Goal: Transaction & Acquisition: Purchase product/service

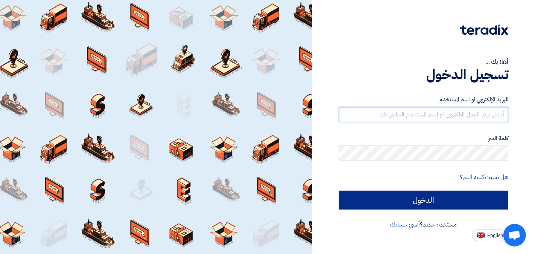
type input "elhegab@hotmail.com"
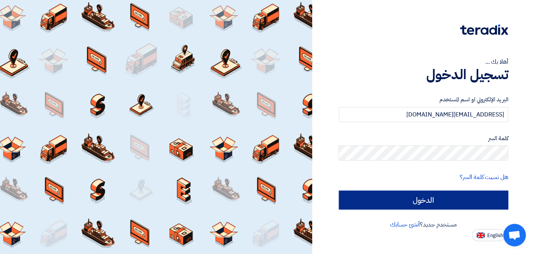
click at [431, 202] on input "الدخول" at bounding box center [424, 199] width 170 height 19
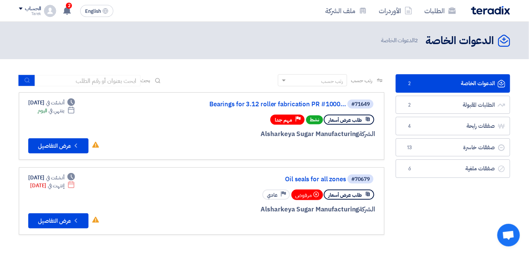
click at [454, 78] on link "الدعوات الخاصة الدعوات الخاصة 2" at bounding box center [453, 83] width 114 height 18
click at [50, 141] on button "Check details عرض التفاصيل" at bounding box center [58, 145] width 60 height 15
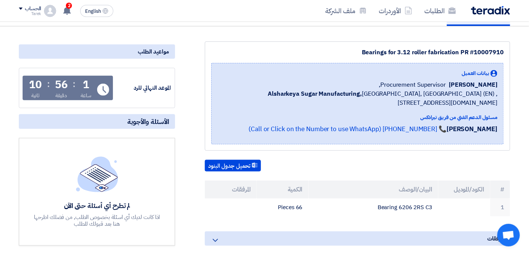
scroll to position [42, 0]
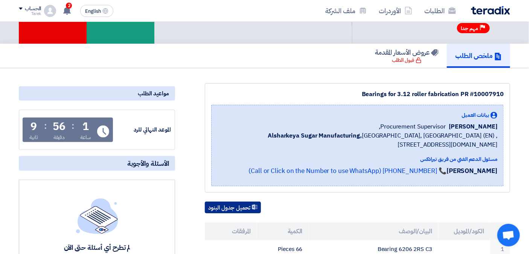
click at [239, 204] on button "تحميل جدول البنود" at bounding box center [233, 207] width 56 height 12
click at [308, 83] on div "Bearings for 3.12 roller fabrication PR #10007910 بيانات العميل Ahmed Elgalad P…" at bounding box center [357, 137] width 305 height 109
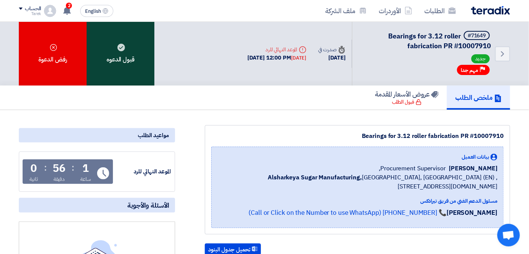
click at [123, 47] on use at bounding box center [121, 48] width 8 height 8
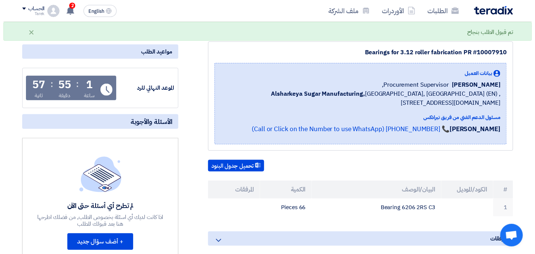
scroll to position [42, 0]
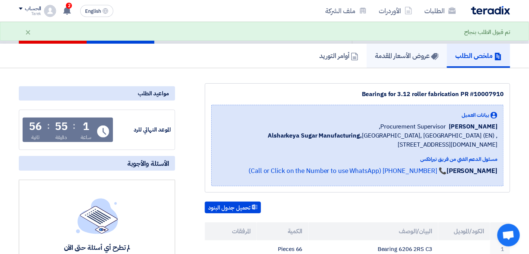
click at [391, 55] on h5 "عروض الأسعار المقدمة" at bounding box center [407, 55] width 64 height 9
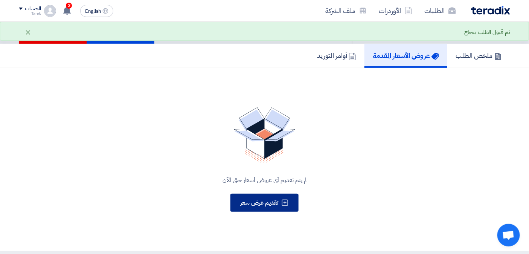
click at [266, 198] on span "تقديم عرض سعر" at bounding box center [259, 202] width 38 height 9
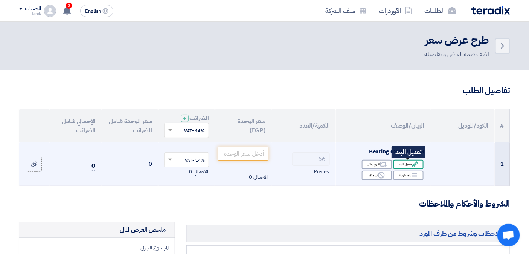
click at [403, 164] on div "Edit تعديل البند" at bounding box center [408, 164] width 30 height 9
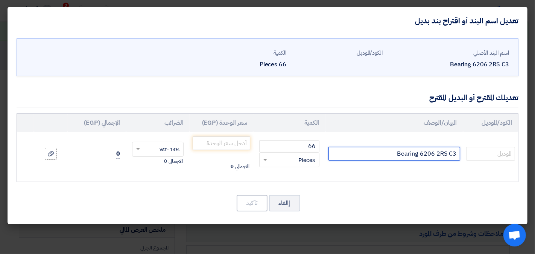
click at [371, 154] on input "Bearing 6206 2RS C3" at bounding box center [395, 154] width 132 height 14
type input "Bearing 6206 2RS C3 SKF"
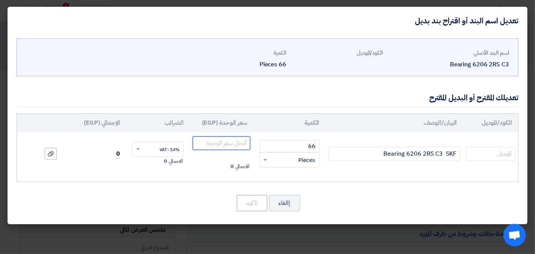
click at [238, 141] on input "number" at bounding box center [222, 143] width 58 height 14
type input "275"
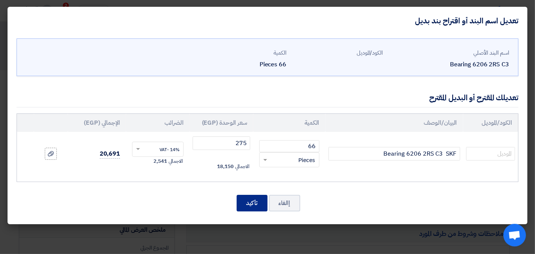
click at [250, 202] on button "تأكيد" at bounding box center [252, 203] width 31 height 17
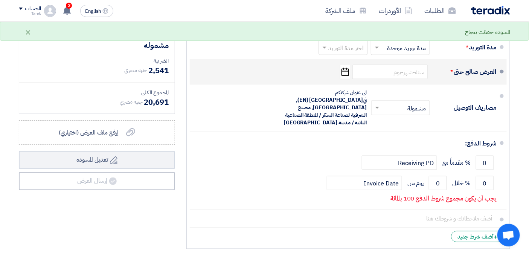
scroll to position [167, 0]
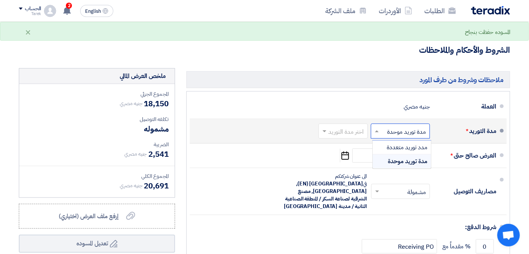
click at [377, 128] on span at bounding box center [375, 131] width 9 height 8
click at [389, 160] on span "مدة توريد موحدة" at bounding box center [408, 161] width 40 height 9
click at [326, 130] on span at bounding box center [323, 131] width 9 height 8
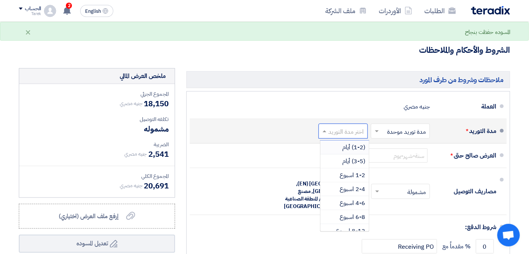
click at [338, 148] on div "(1-2) أيام" at bounding box center [344, 147] width 49 height 14
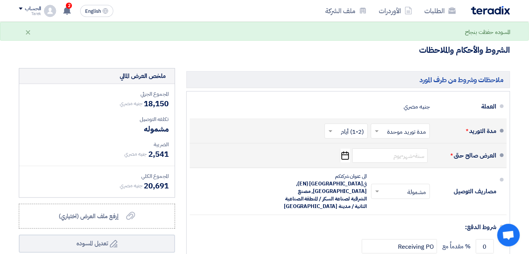
click at [347, 158] on icon "Pick a date" at bounding box center [345, 156] width 10 height 14
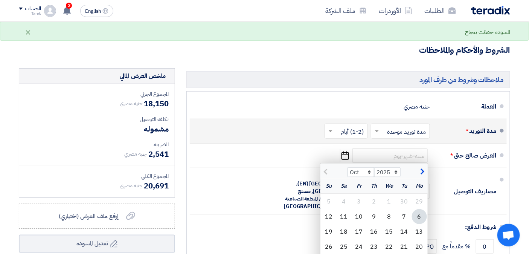
scroll to position [209, 0]
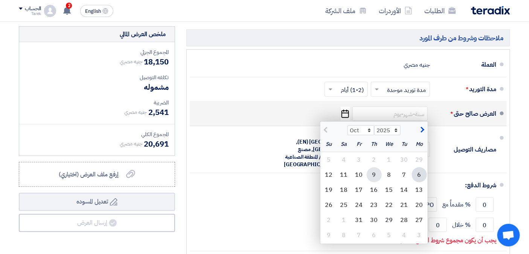
click at [374, 176] on div "9" at bounding box center [374, 174] width 15 height 15
type input "10/9/2025"
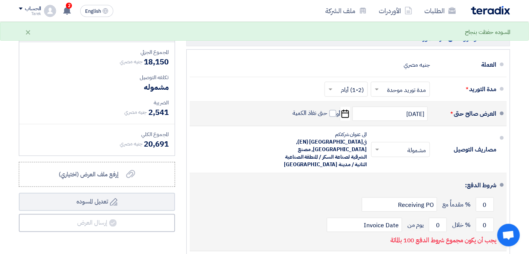
scroll to position [251, 0]
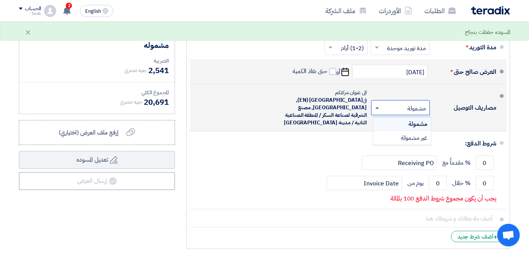
click at [377, 107] on span at bounding box center [377, 108] width 4 height 2
click at [396, 136] on div "غير مشمولة" at bounding box center [402, 138] width 58 height 14
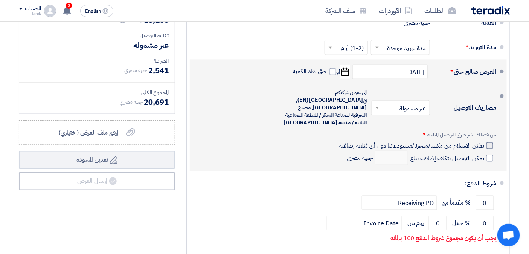
click at [486, 142] on div at bounding box center [489, 145] width 7 height 7
click at [484, 142] on input "يمكن الاستلام من مكتبنا/متجرنا/مستودعاتنا دون أي تكلفة إضافية" at bounding box center [411, 149] width 146 height 14
checkbox input "true"
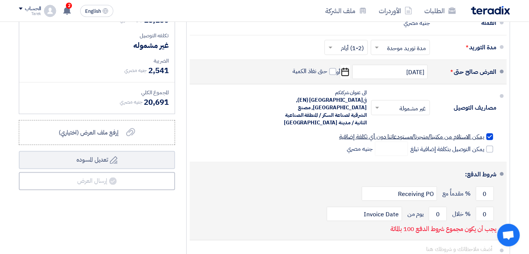
scroll to position [293, 0]
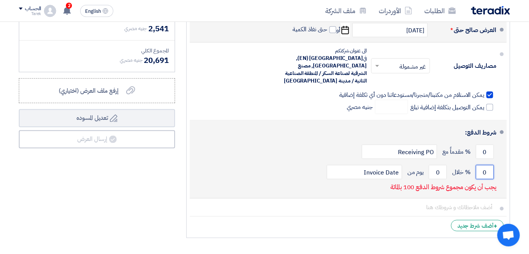
click at [485, 166] on input "0" at bounding box center [485, 172] width 18 height 14
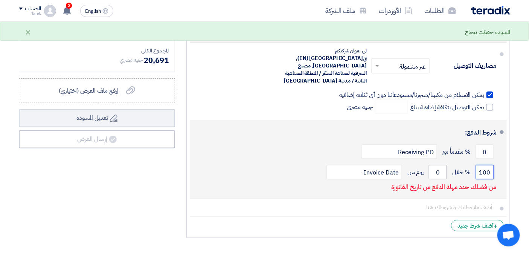
type input "100"
click at [437, 165] on input "0" at bounding box center [438, 172] width 18 height 14
click at [436, 165] on input "0" at bounding box center [438, 172] width 18 height 14
click at [437, 165] on input "0" at bounding box center [438, 172] width 18 height 14
click at [440, 165] on input "0" at bounding box center [438, 172] width 18 height 14
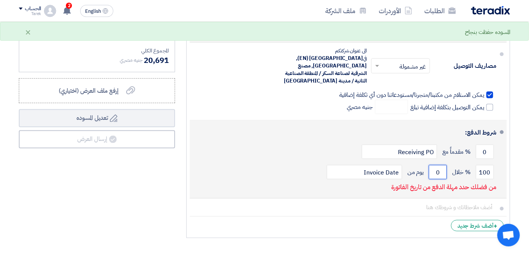
click at [440, 165] on input "0" at bounding box center [438, 172] width 18 height 14
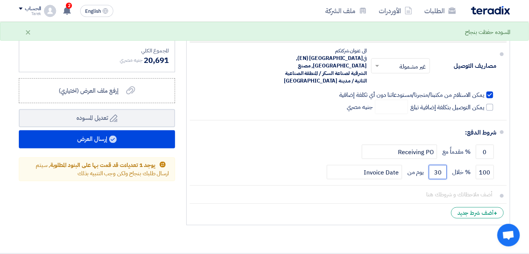
type input "30"
click at [338, 210] on li "+ أضف شرط جديد" at bounding box center [348, 213] width 317 height 18
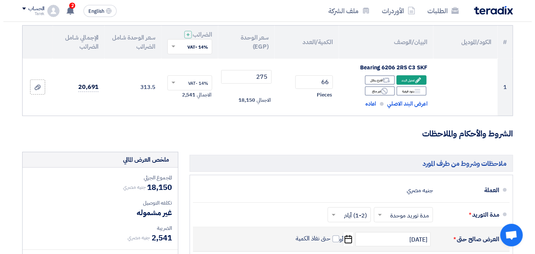
scroll to position [251, 0]
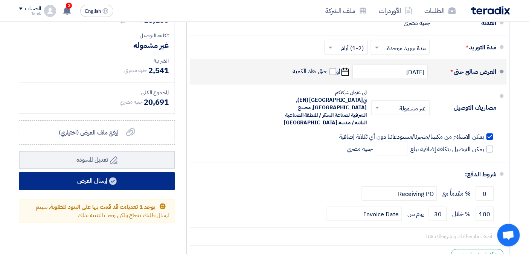
click at [118, 178] on button "إرسال العرض" at bounding box center [97, 181] width 156 height 18
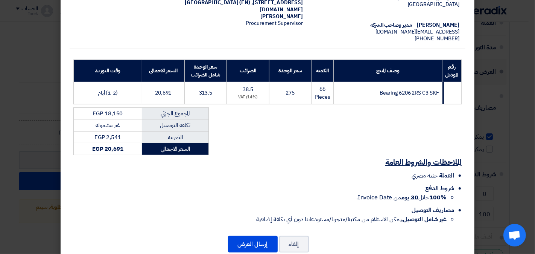
scroll to position [84, 0]
click at [256, 238] on button "إرسال العرض" at bounding box center [253, 244] width 50 height 17
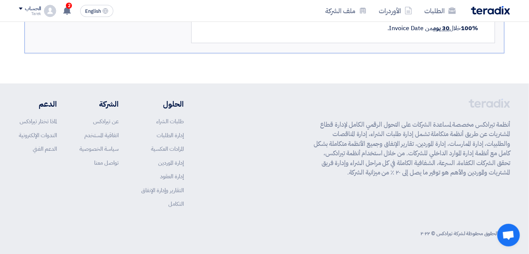
scroll to position [155, 0]
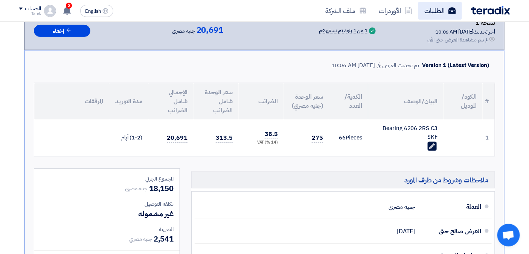
click at [446, 6] on link "الطلبات" at bounding box center [440, 11] width 44 height 18
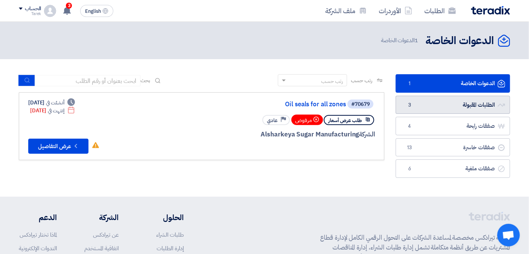
click at [426, 108] on link "الطلبات المقبولة الطلبات المقبولة 3" at bounding box center [453, 105] width 114 height 18
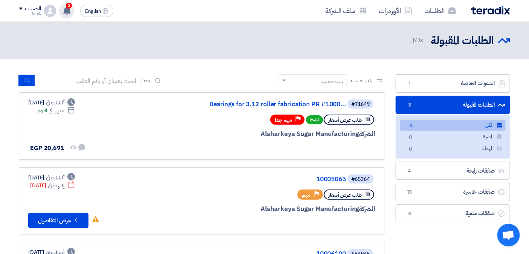
click at [64, 9] on icon at bounding box center [67, 10] width 8 height 8
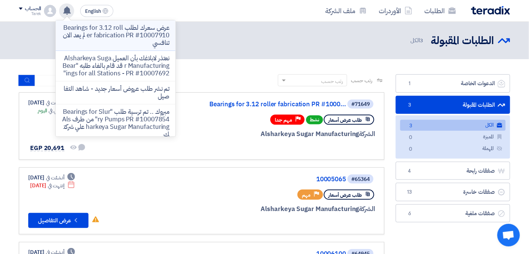
click at [121, 39] on p "عرض سعرك لطلب Bearings for 3.12 roller fabrication PR #10007910 لم يعد الان تنا…" at bounding box center [116, 35] width 108 height 23
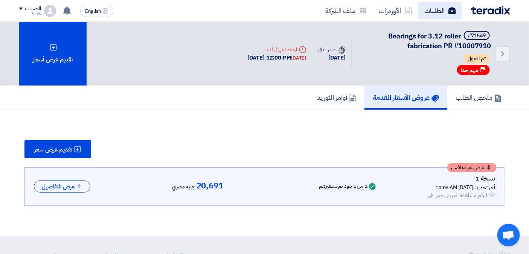
click at [435, 8] on link "الطلبات" at bounding box center [440, 11] width 44 height 18
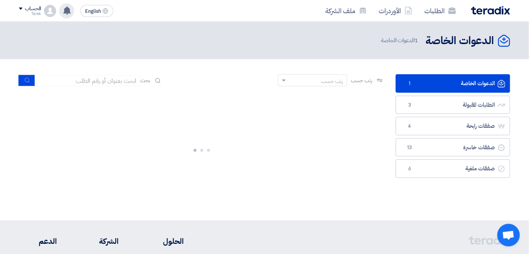
click at [68, 12] on use at bounding box center [67, 10] width 8 height 8
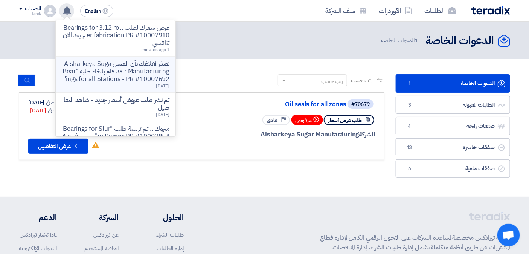
click at [98, 71] on p "نعتذر لابلاغك بأن العميل Alsharkeya Sugar Manufacturing قد قام بالغاء طلبه "Bea…" at bounding box center [116, 71] width 108 height 23
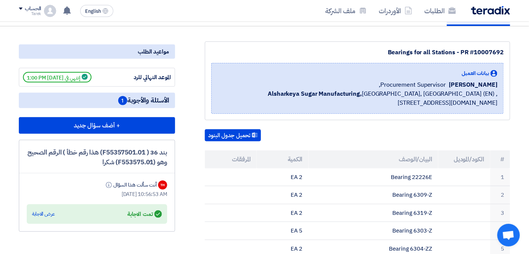
scroll to position [42, 0]
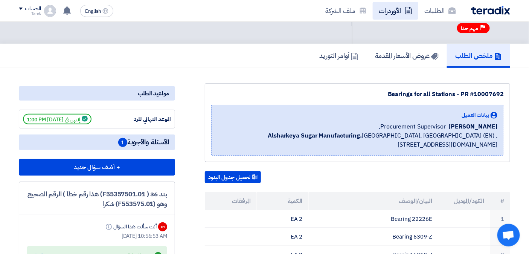
click at [385, 6] on link "الأوردرات" at bounding box center [396, 11] width 46 height 18
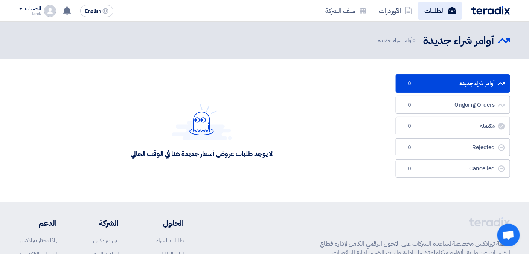
click at [435, 8] on link "الطلبات" at bounding box center [440, 11] width 44 height 18
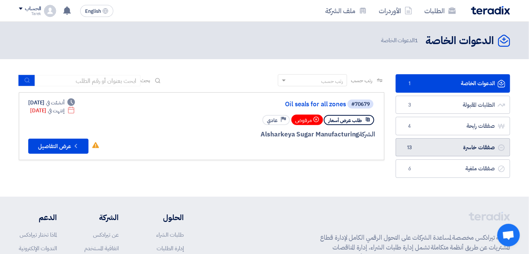
click at [422, 152] on link "صفقات خاسرة صفقات خاسرة 13" at bounding box center [453, 147] width 114 height 18
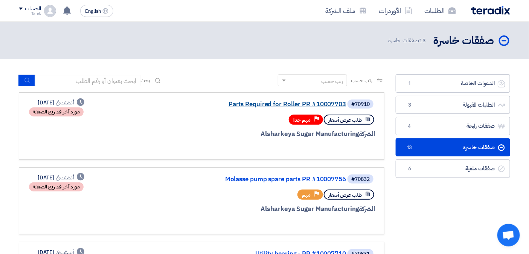
click at [306, 102] on link "Parts Required for Roller PR #10007703" at bounding box center [270, 104] width 151 height 7
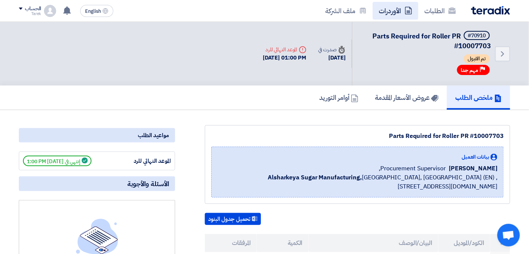
click at [395, 10] on link "الأوردرات" at bounding box center [396, 11] width 46 height 18
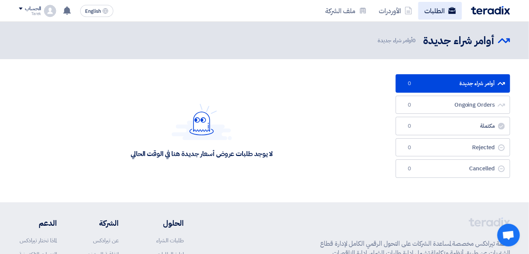
click at [431, 9] on link "الطلبات" at bounding box center [440, 11] width 44 height 18
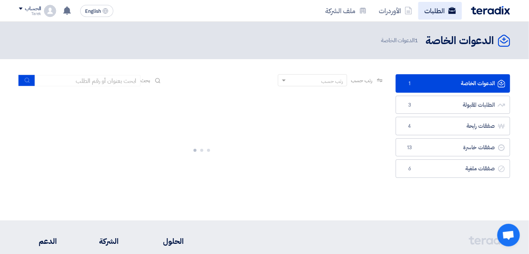
click at [439, 8] on link "الطلبات" at bounding box center [440, 11] width 44 height 18
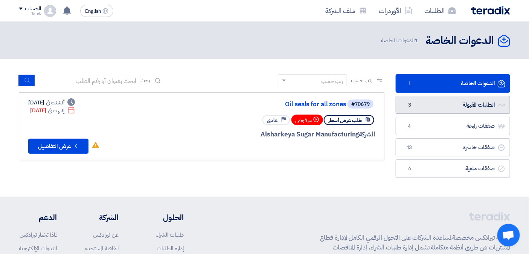
click at [417, 102] on link "الطلبات المقبولة الطلبات المقبولة 3" at bounding box center [453, 105] width 114 height 18
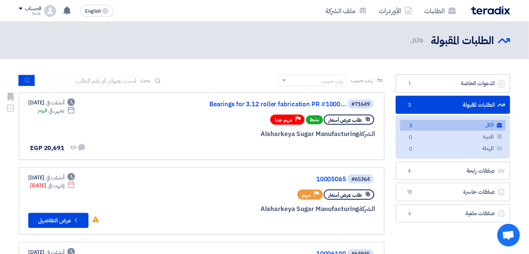
scroll to position [42, 0]
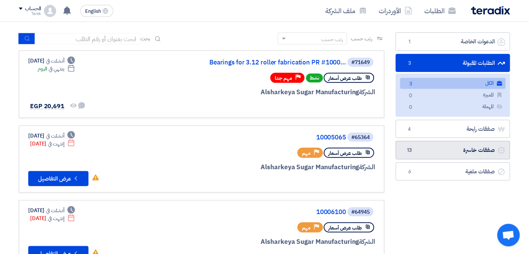
click at [462, 148] on link "صفقات خاسرة صفقات خاسرة 13" at bounding box center [453, 150] width 114 height 18
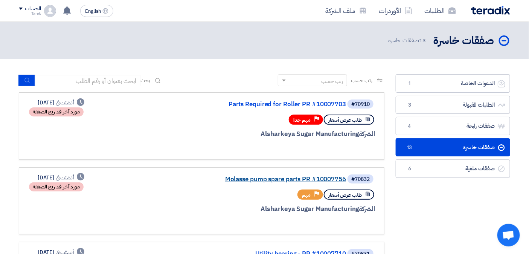
click at [274, 176] on link "Molasse pump spare parts PR #10007756" at bounding box center [270, 179] width 151 height 7
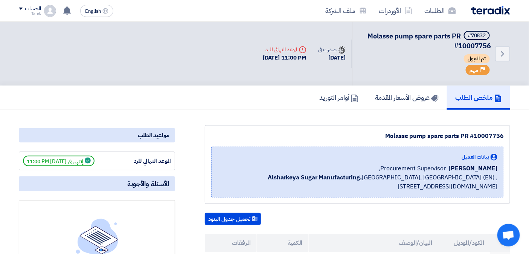
scroll to position [125, 0]
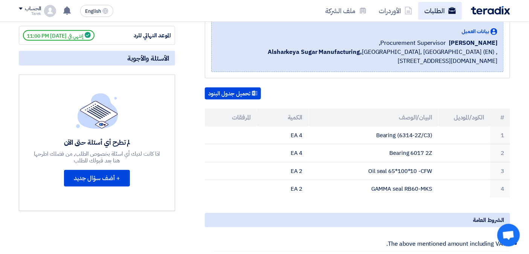
click at [427, 8] on link "الطلبات" at bounding box center [440, 11] width 44 height 18
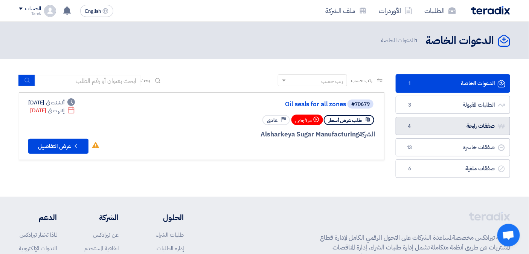
click at [421, 126] on link "صفقات رابحة صفقات رابحة 4" at bounding box center [453, 126] width 114 height 18
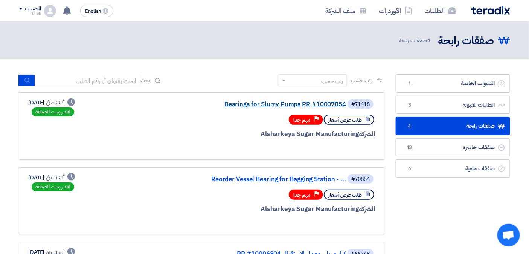
click at [309, 102] on link "Bearings for Slurry Pumps PR #10007854" at bounding box center [270, 104] width 151 height 7
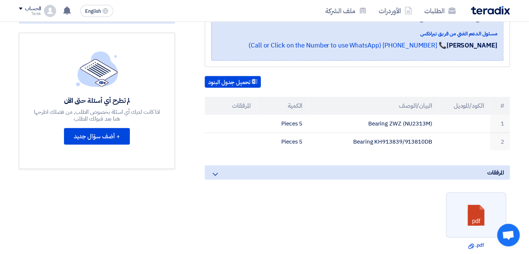
scroll to position [42, 0]
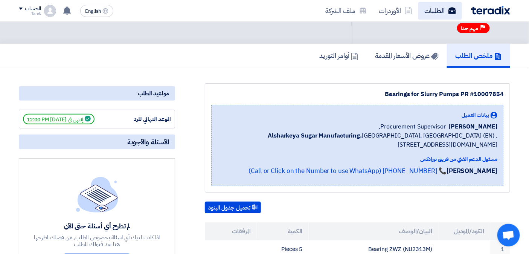
click at [427, 12] on link "الطلبات" at bounding box center [440, 11] width 44 height 18
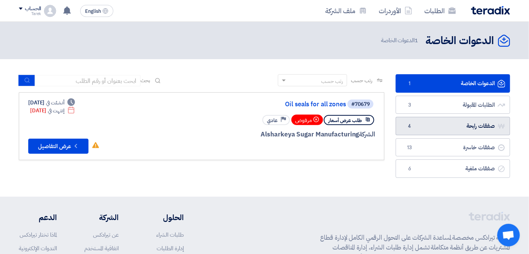
click at [449, 126] on link "صفقات رابحة صفقات رابحة 4" at bounding box center [453, 126] width 114 height 18
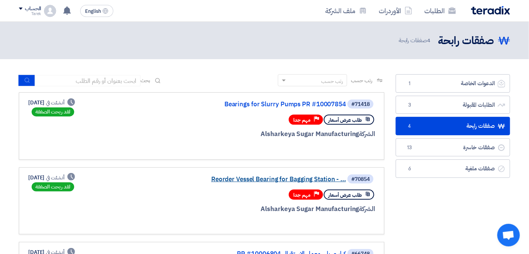
click at [309, 180] on link "Reorder Vessel Bearing for Bagging Station - ..." at bounding box center [270, 179] width 151 height 7
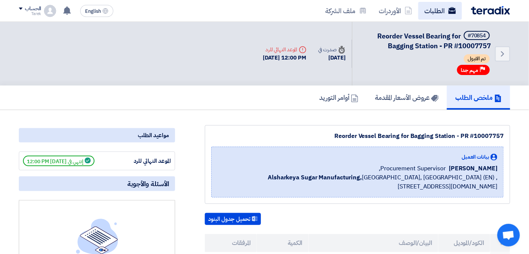
click at [427, 12] on link "الطلبات" at bounding box center [440, 11] width 44 height 18
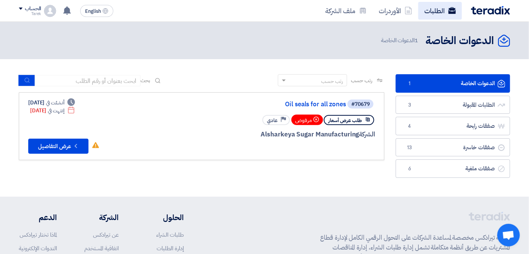
click at [427, 12] on link "الطلبات" at bounding box center [440, 11] width 44 height 18
click at [447, 11] on link "الطلبات" at bounding box center [440, 11] width 44 height 18
click at [440, 11] on link "الطلبات" at bounding box center [440, 11] width 44 height 18
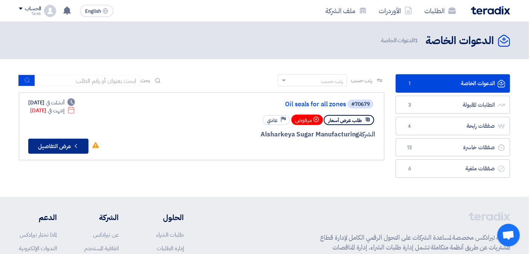
click at [73, 145] on icon "Check details" at bounding box center [75, 145] width 7 height 7
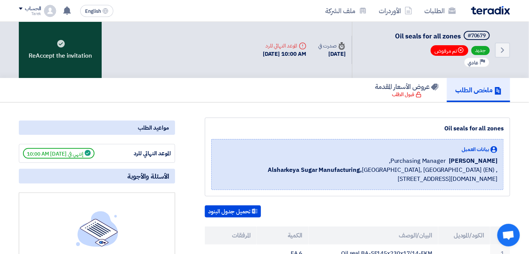
click at [51, 43] on div "ReAccept the invitation" at bounding box center [60, 50] width 83 height 56
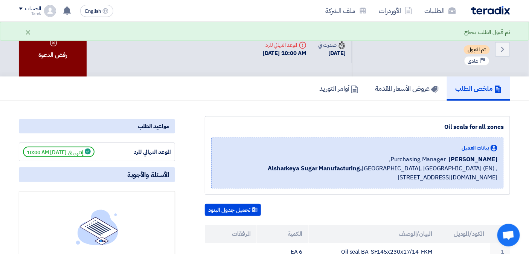
click at [56, 52] on div "رفض الدعوة" at bounding box center [53, 49] width 68 height 55
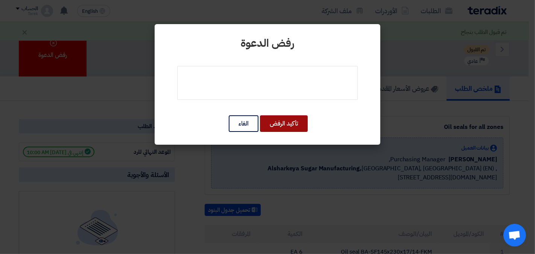
click at [290, 124] on button "تأكيد الرفض" at bounding box center [284, 123] width 48 height 17
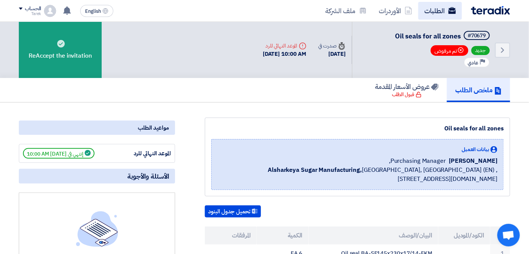
click at [441, 12] on link "الطلبات" at bounding box center [440, 11] width 44 height 18
